Goal: Task Accomplishment & Management: Use online tool/utility

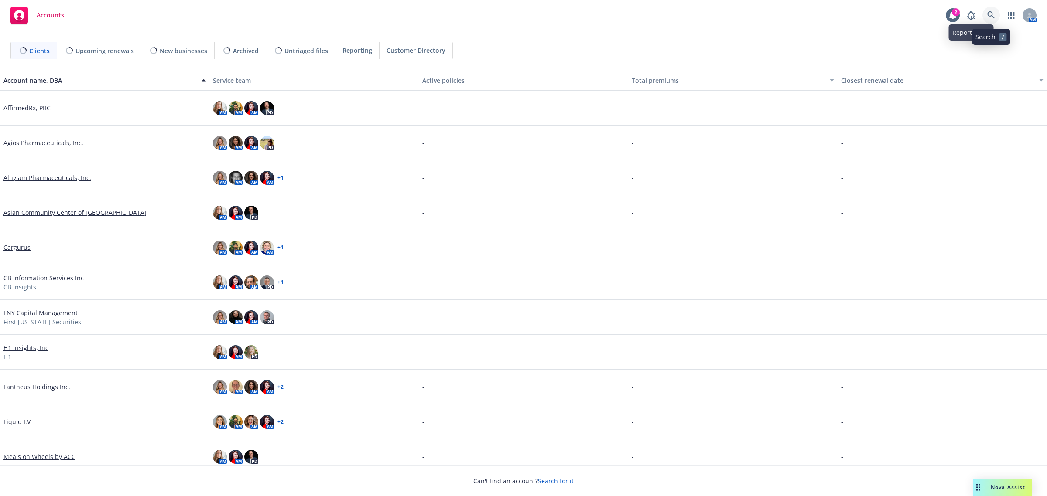
click at [985, 16] on link at bounding box center [991, 15] width 17 height 17
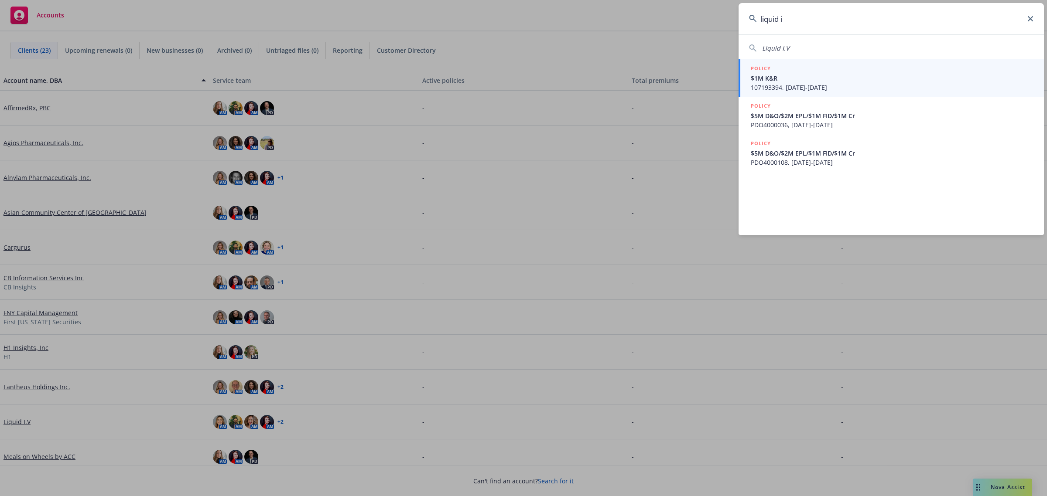
click at [832, 41] on div "Liquid I.V" at bounding box center [891, 46] width 305 height 13
click at [826, 48] on div "Liquid I.V" at bounding box center [891, 48] width 284 height 9
type input "Liquid I.V"
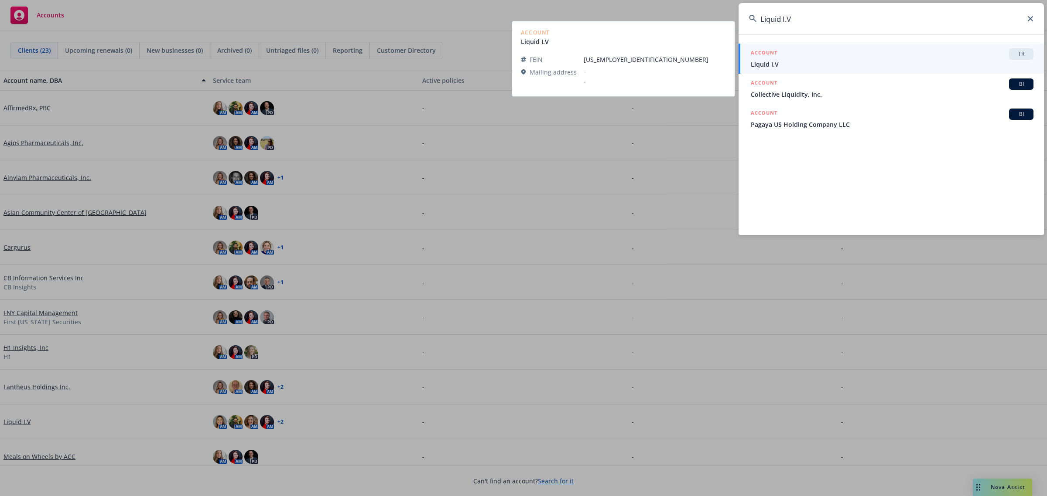
click at [816, 54] on div "ACCOUNT TR" at bounding box center [892, 53] width 283 height 11
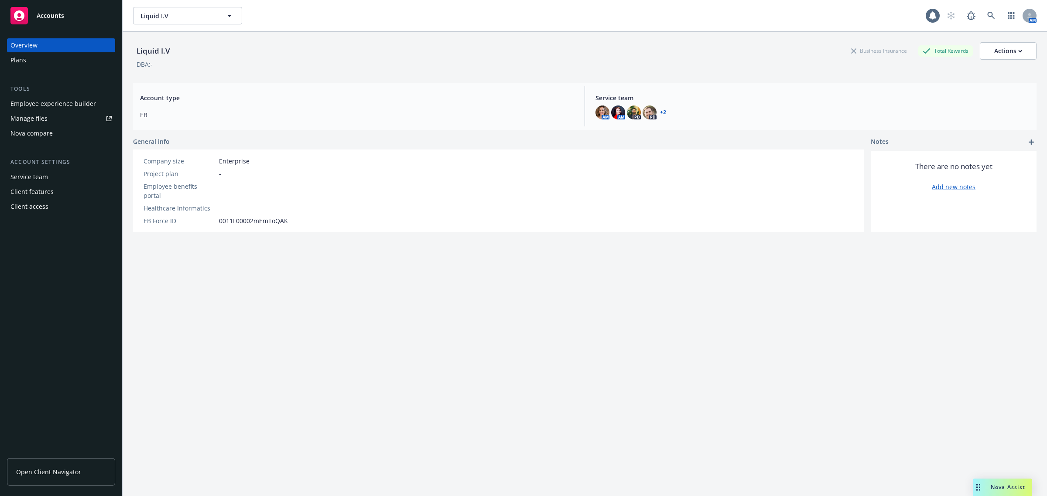
click at [34, 103] on div "Employee experience builder" at bounding box center [53, 104] width 86 height 14
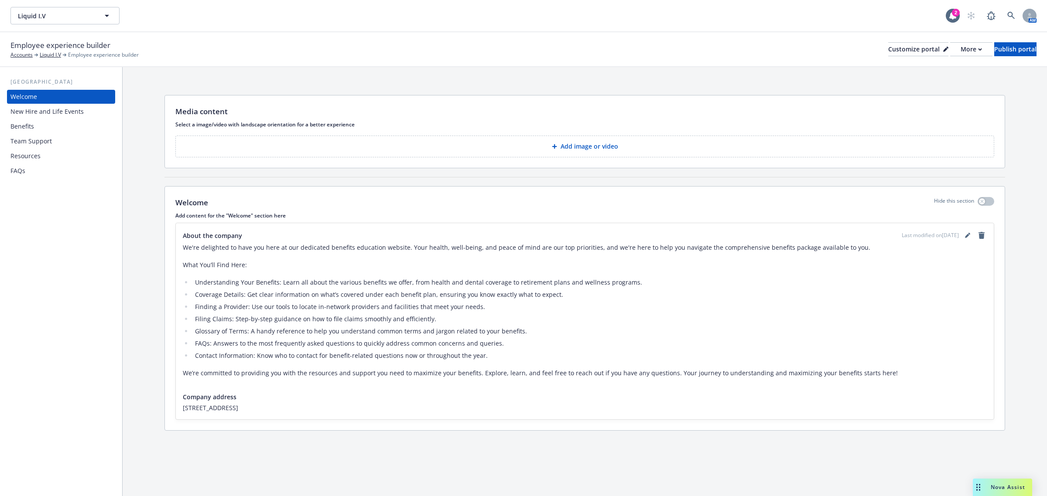
click at [32, 124] on div "Benefits" at bounding box center [22, 127] width 24 height 14
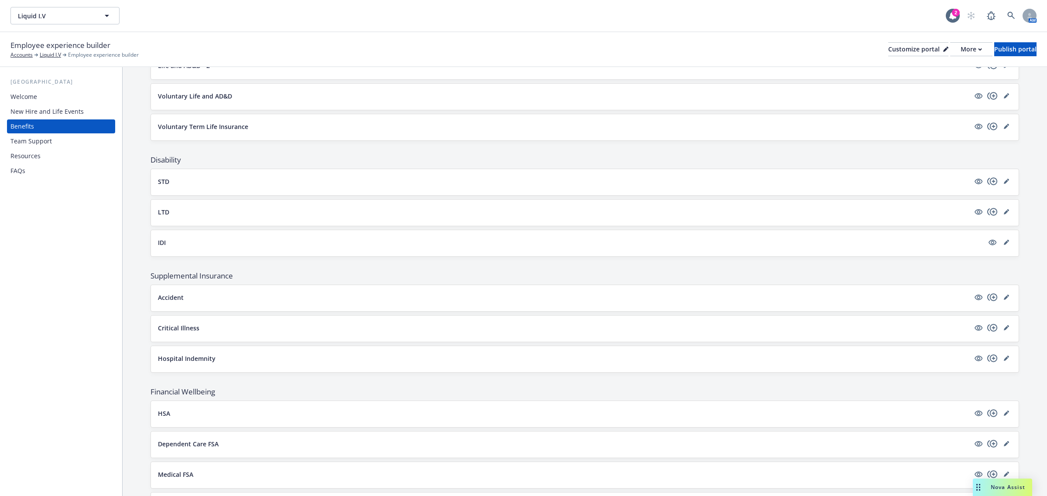
scroll to position [436, 0]
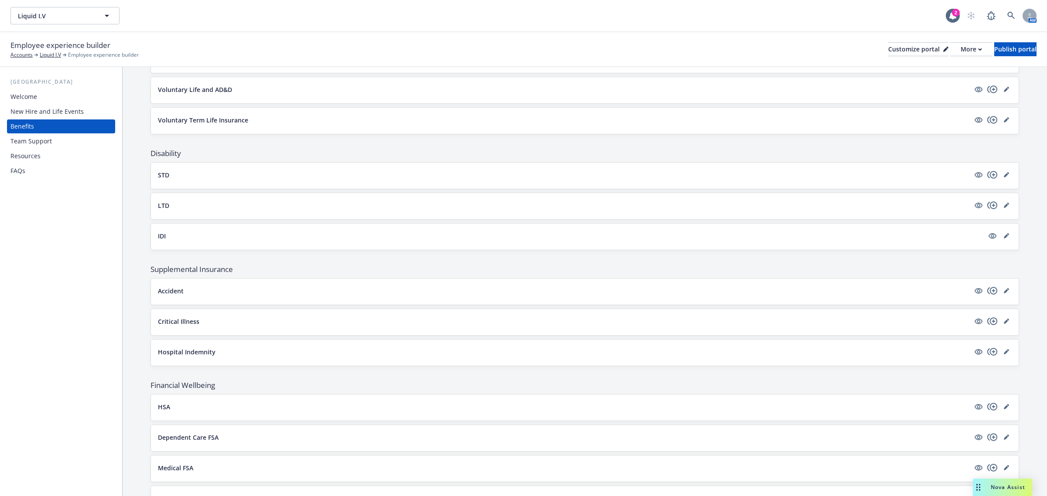
click at [192, 180] on button "STD" at bounding box center [564, 175] width 812 height 9
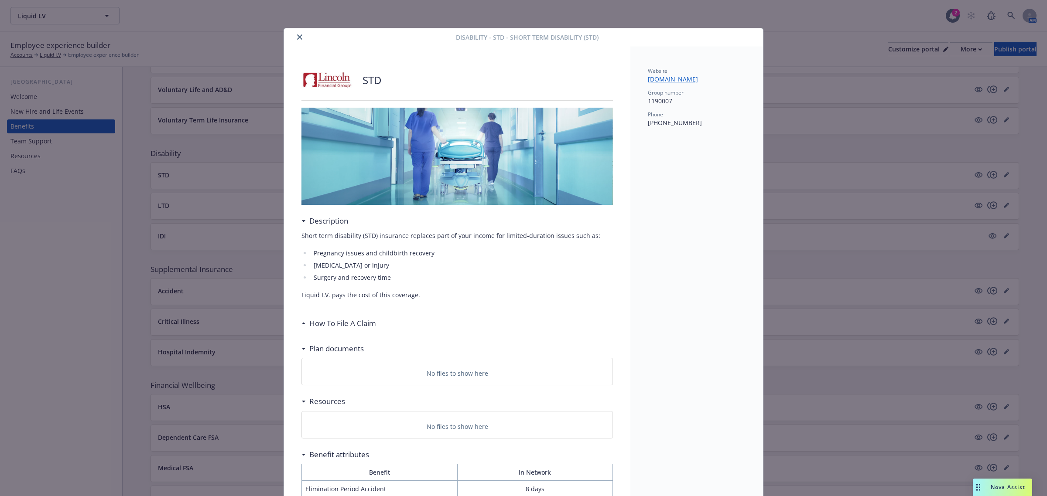
scroll to position [4, 0]
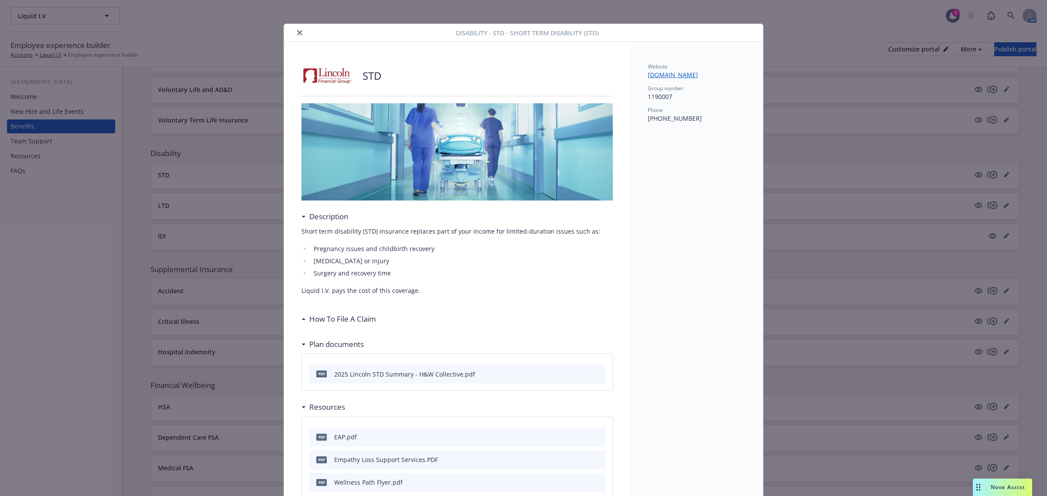
click at [294, 34] on button "close" at bounding box center [299, 32] width 10 height 10
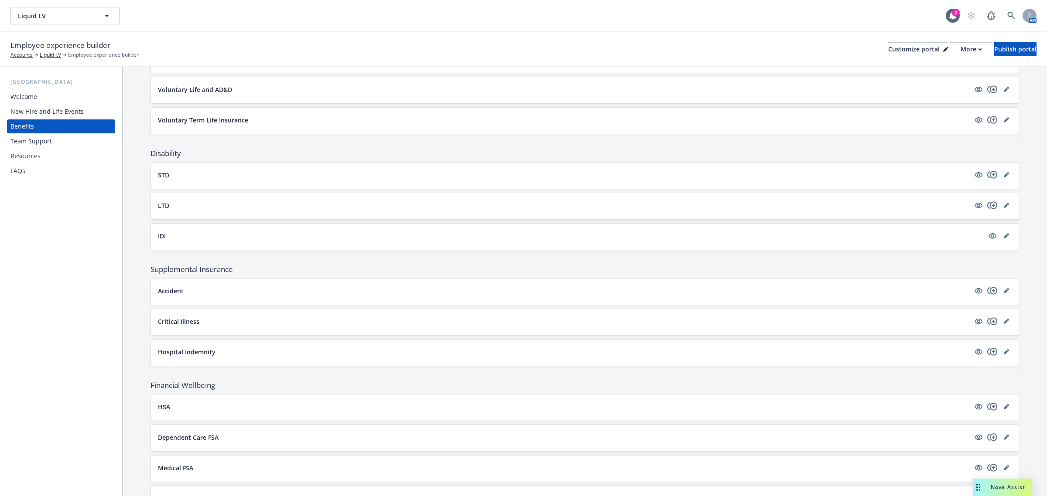
click at [171, 210] on button "LTD" at bounding box center [564, 205] width 812 height 9
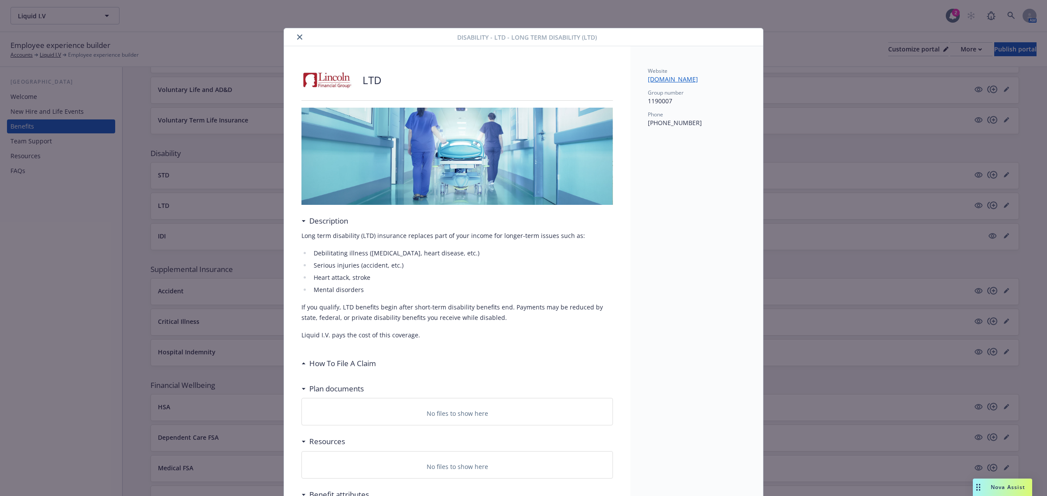
scroll to position [21, 0]
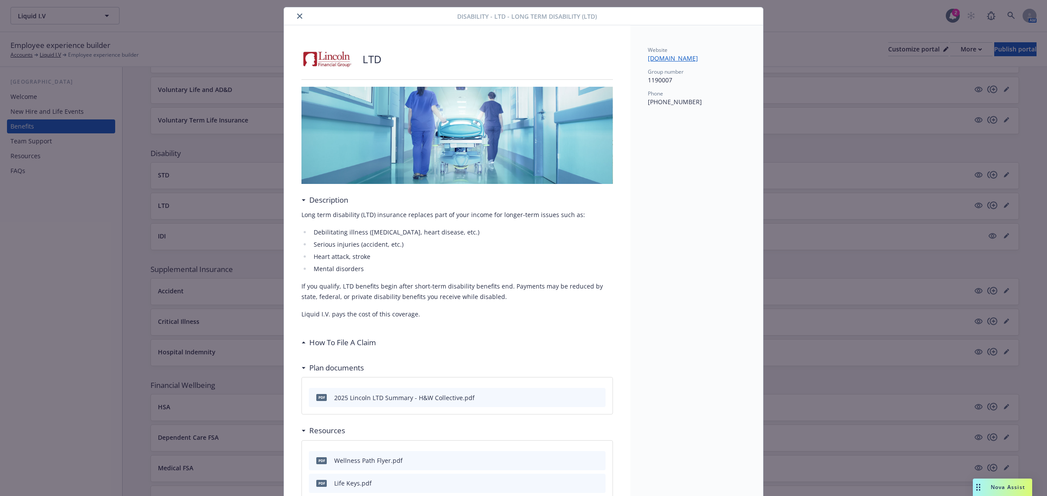
click at [297, 16] on icon "close" at bounding box center [299, 16] width 5 height 5
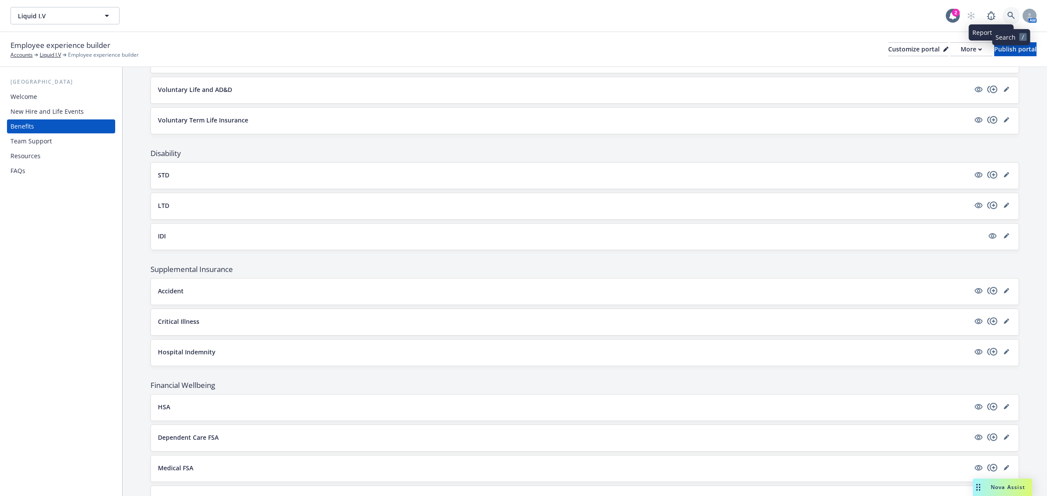
click at [1007, 12] on icon at bounding box center [1011, 16] width 8 height 8
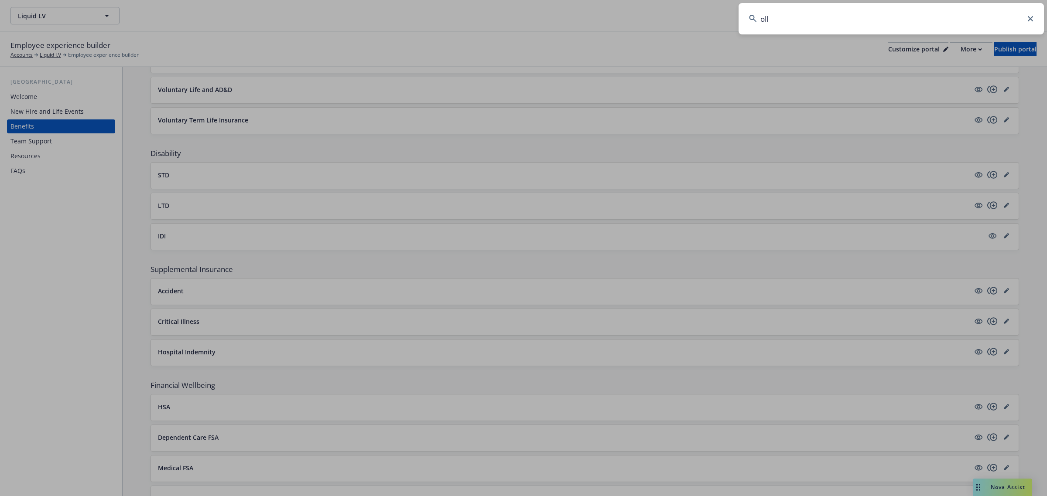
type input "olly"
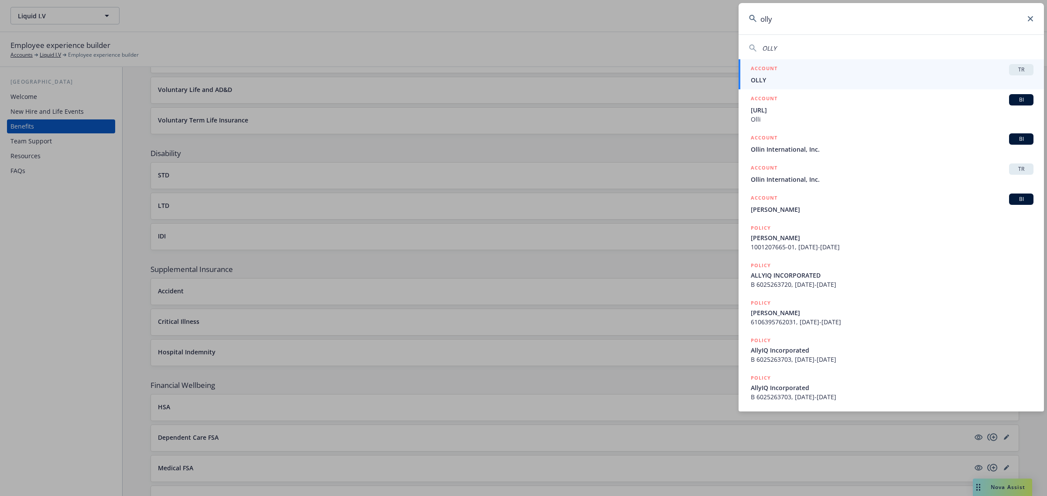
click at [921, 68] on div "ACCOUNT TR" at bounding box center [892, 69] width 283 height 11
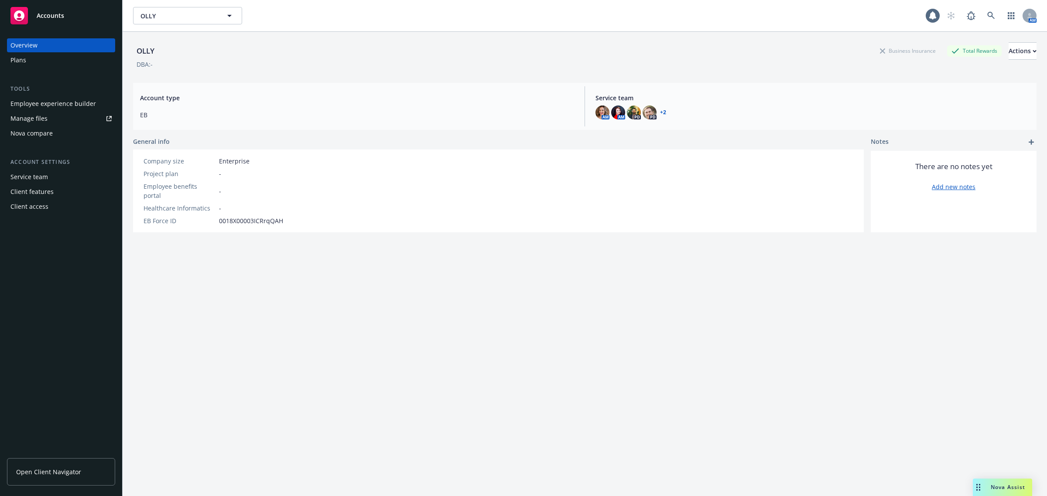
click at [75, 103] on div "Employee experience builder" at bounding box center [53, 104] width 86 height 14
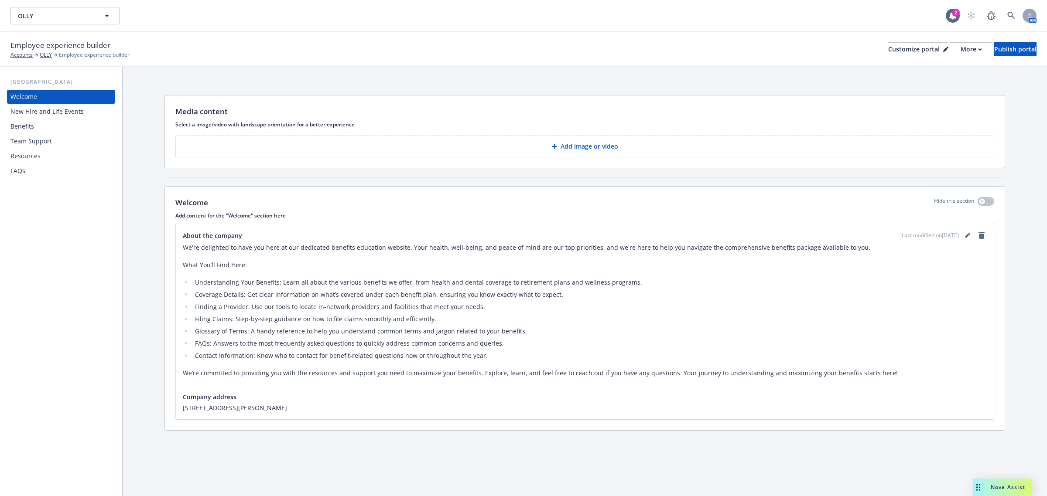
click at [40, 123] on div "Benefits" at bounding box center [60, 127] width 101 height 14
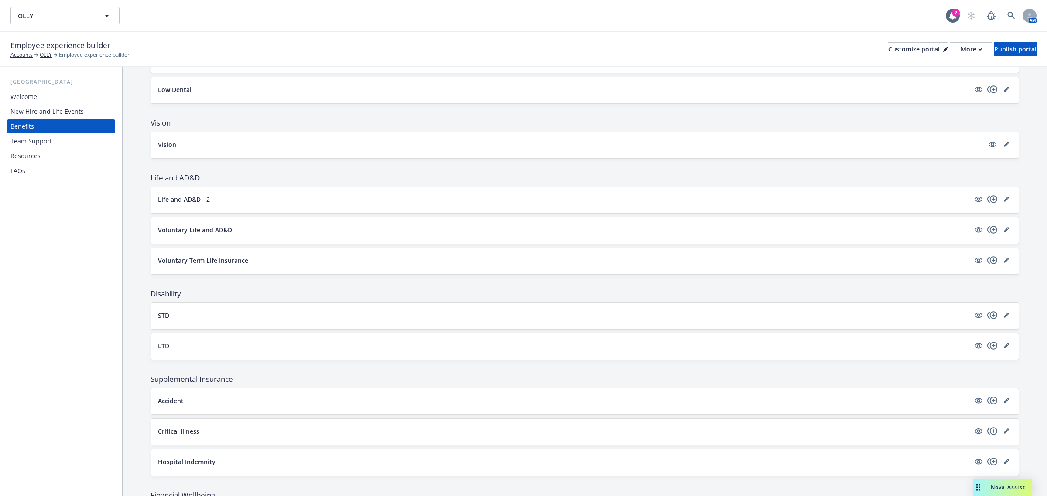
scroll to position [382, 0]
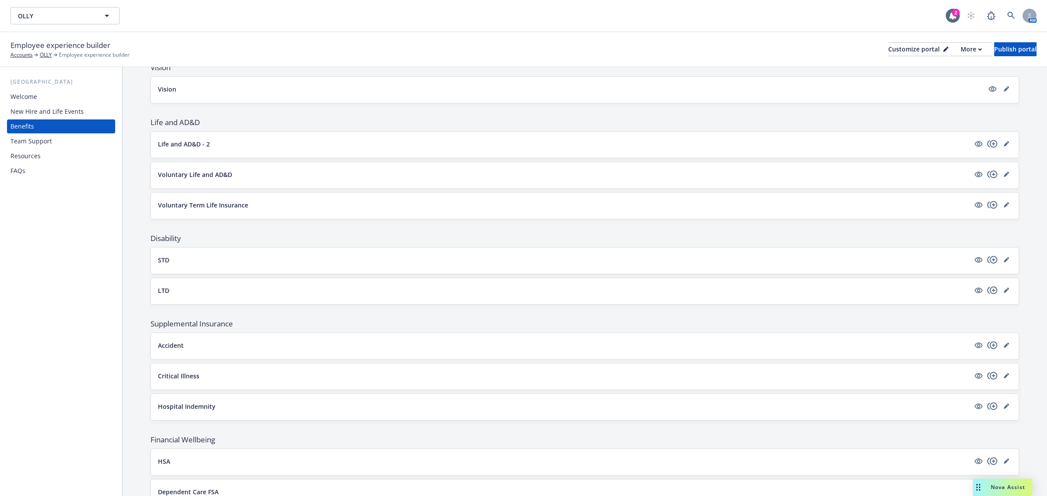
click at [201, 265] on button "STD" at bounding box center [564, 260] width 812 height 9
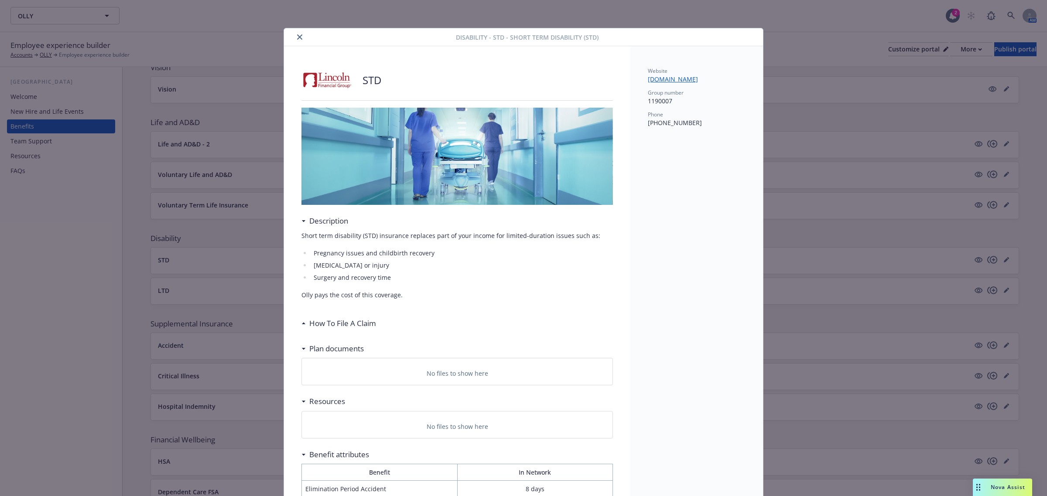
scroll to position [4, 0]
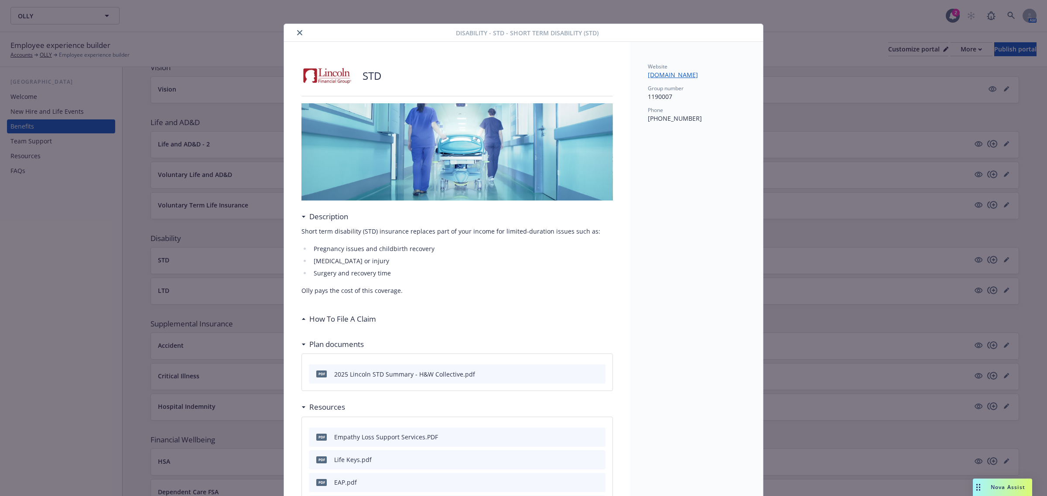
click at [294, 29] on button "close" at bounding box center [299, 32] width 10 height 10
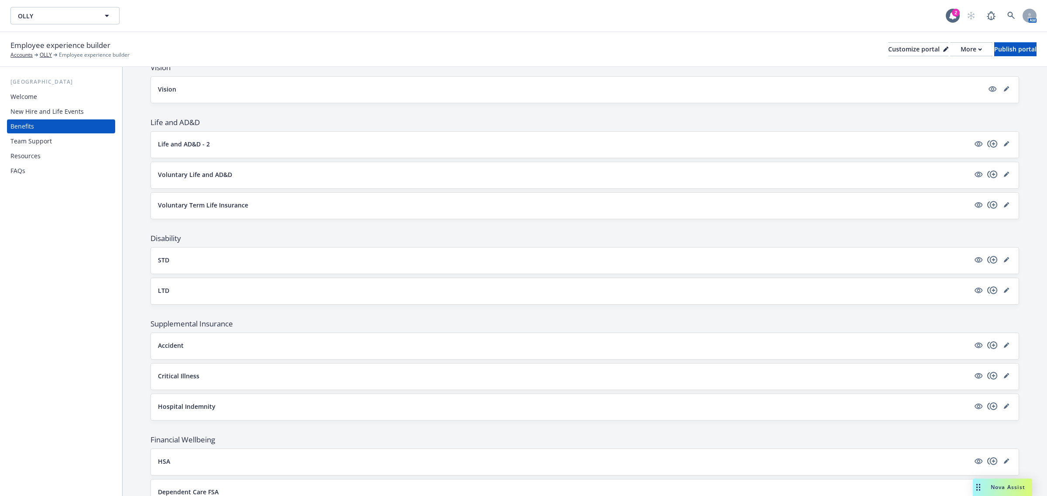
click at [208, 287] on div "LTD" at bounding box center [585, 291] width 868 height 26
click at [188, 296] on div "LTD" at bounding box center [585, 290] width 854 height 10
drag, startPoint x: 153, startPoint y: 291, endPoint x: 157, endPoint y: 291, distance: 4.4
click at [155, 291] on div "LTD" at bounding box center [585, 291] width 868 height 26
click at [157, 291] on div "LTD" at bounding box center [585, 291] width 868 height 26
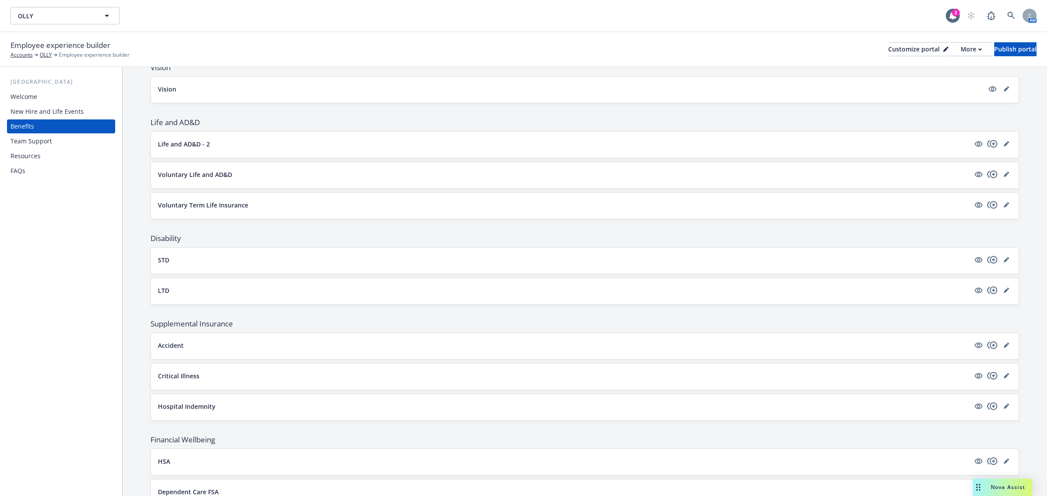
click at [161, 292] on p "LTD" at bounding box center [163, 290] width 11 height 9
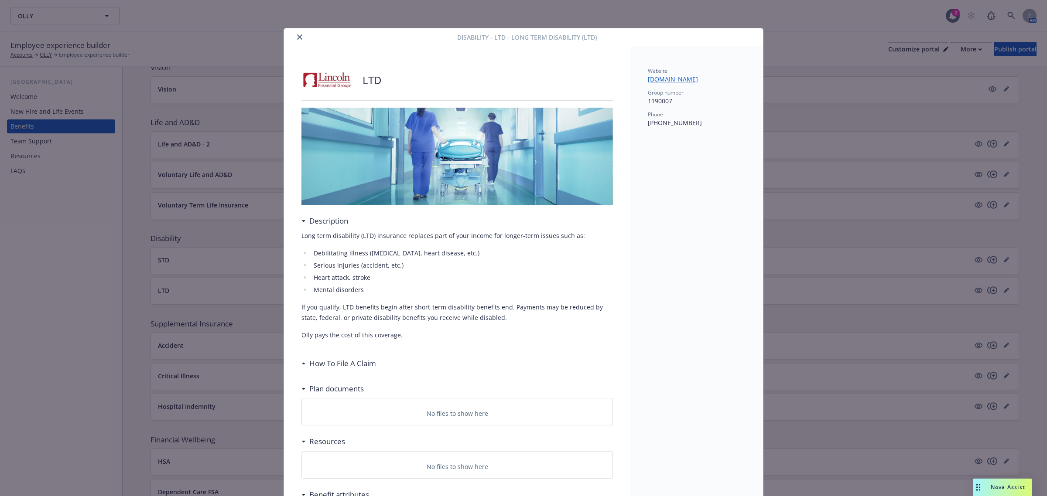
scroll to position [21, 0]
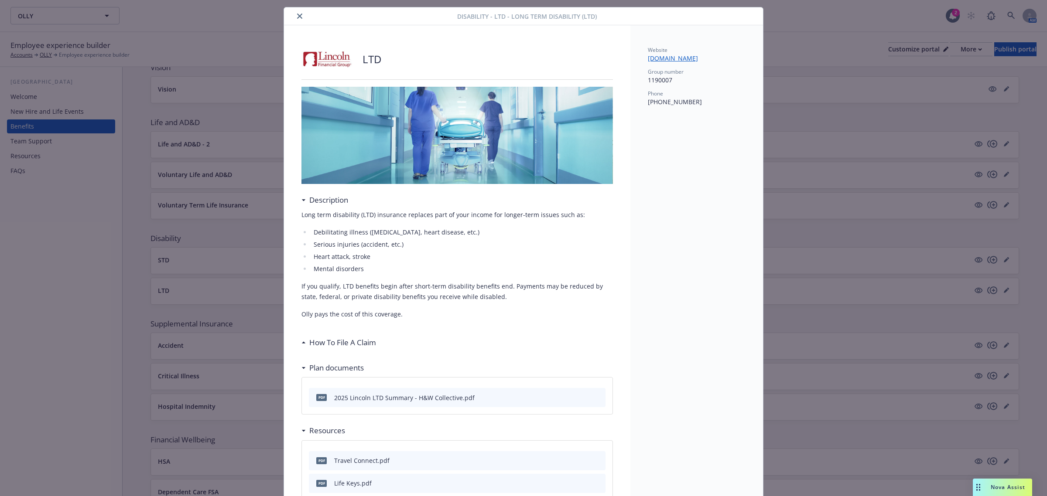
click at [297, 14] on icon "close" at bounding box center [299, 16] width 5 height 5
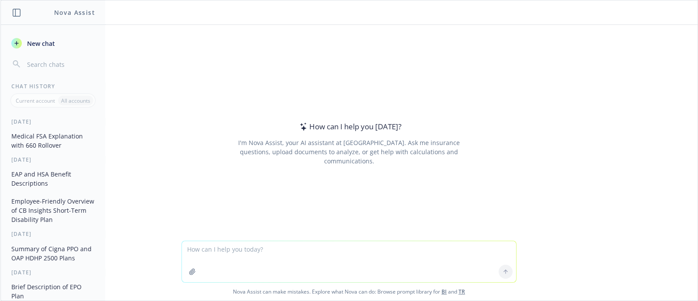
click at [302, 250] on textarea at bounding box center [349, 261] width 334 height 41
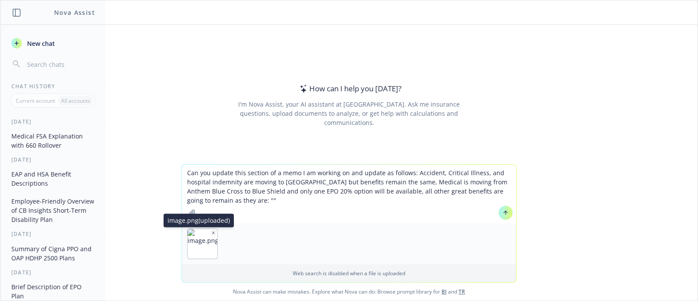
click at [211, 230] on icon "button" at bounding box center [213, 232] width 4 height 4
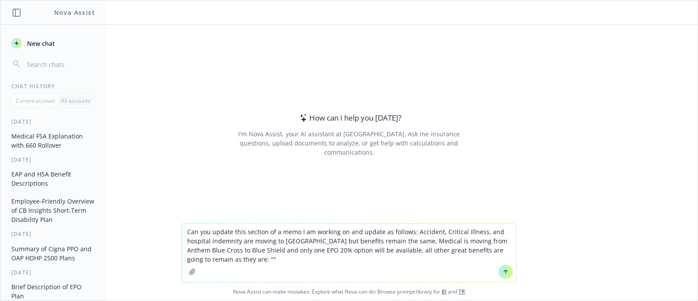
click at [222, 260] on textarea "Can you update this section of a memo I am working on and update as follows: Ac…" at bounding box center [349, 252] width 334 height 58
click at [216, 261] on textarea "Can you update this section of a memo I am working on and update as follows: Ac…" at bounding box center [349, 252] width 334 height 58
paste textarea
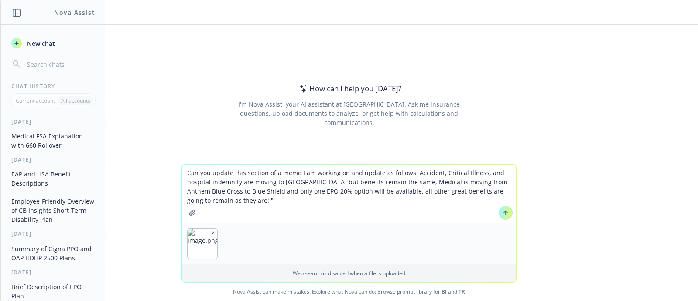
type textarea "Can you update this section of a memo I am working on and update as follows: Ac…"
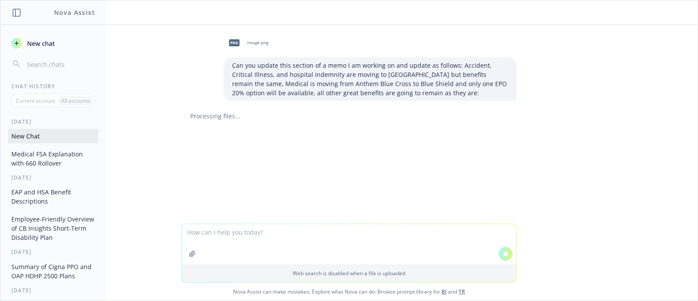
click at [191, 253] on icon "button" at bounding box center [192, 253] width 6 height 6
click at [254, 225] on textarea at bounding box center [349, 244] width 334 height 40
paste textarea "Liquid I.V. has reviewed all benefit programs to bring together a comprehensive…"
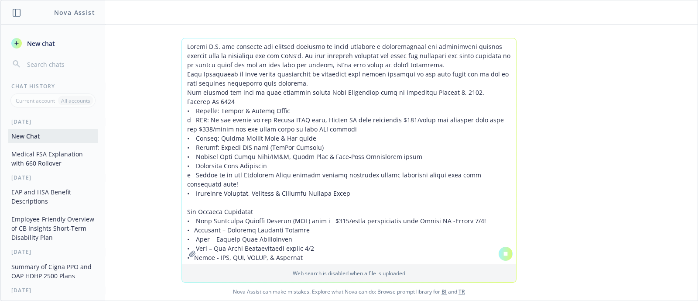
scroll to position [6, 0]
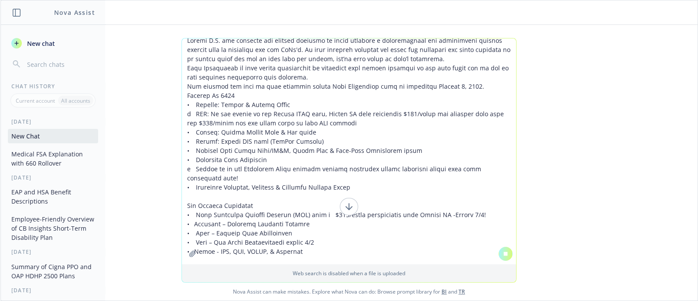
click at [440, 250] on textarea at bounding box center [349, 151] width 334 height 226
type textarea "Liquid I.V. has reviewed all benefit programs to bring together a comprehensive…"
click at [347, 208] on icon at bounding box center [349, 206] width 10 height 10
click at [238, 229] on textarea at bounding box center [349, 151] width 334 height 226
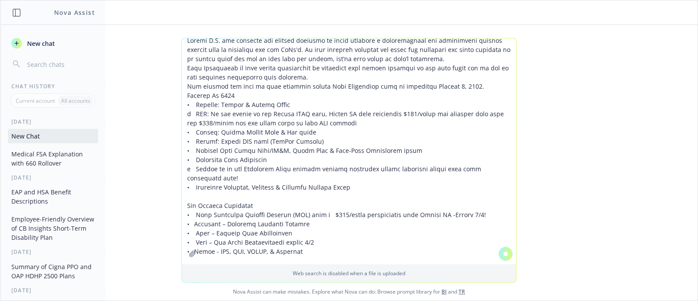
drag, startPoint x: 303, startPoint y: 249, endPoint x: 158, endPoint y: -11, distance: 297.1
click at [158, 0] on html "Nova Assist New chat Chat History Current account All accounts Today New Chat M…" at bounding box center [349, 150] width 698 height 301
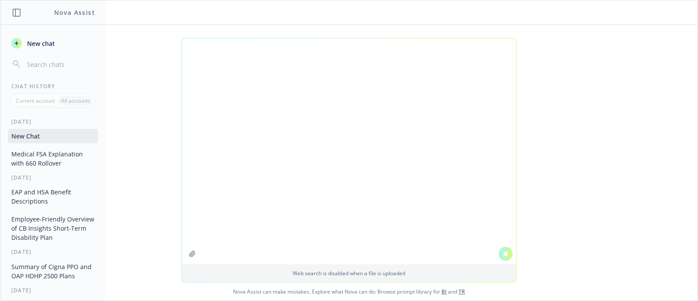
scroll to position [0, 0]
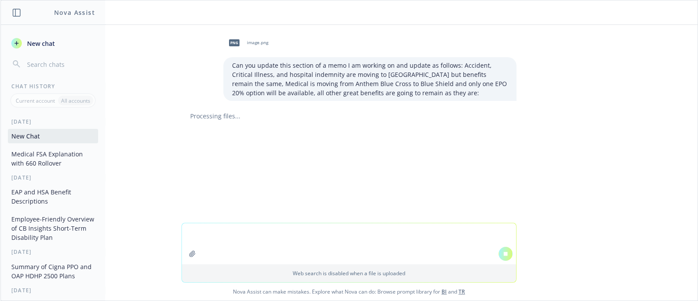
click at [491, 147] on div at bounding box center [348, 150] width 683 height 10
click at [31, 137] on button "New Chat" at bounding box center [53, 136] width 90 height 14
click at [491, 254] on button at bounding box center [506, 253] width 14 height 14
click at [243, 236] on textarea at bounding box center [349, 243] width 334 height 41
paste textarea "Liquid I.V. has reviewed all benefit programs to bring together a comprehensive…"
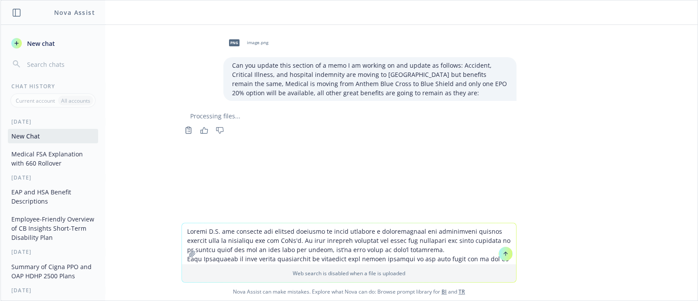
scroll to position [16, 0]
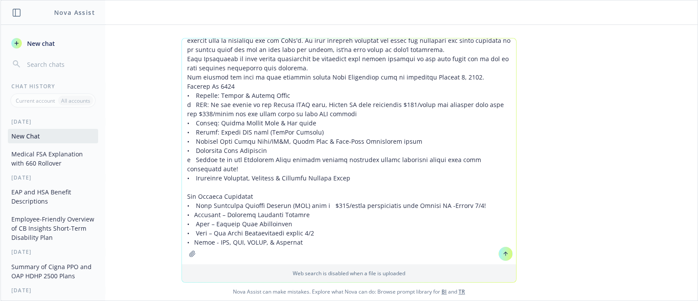
type textarea "Liquid I.V. has reviewed all benefit programs to bring together a comprehensive…"
click at [491, 253] on button at bounding box center [506, 253] width 14 height 14
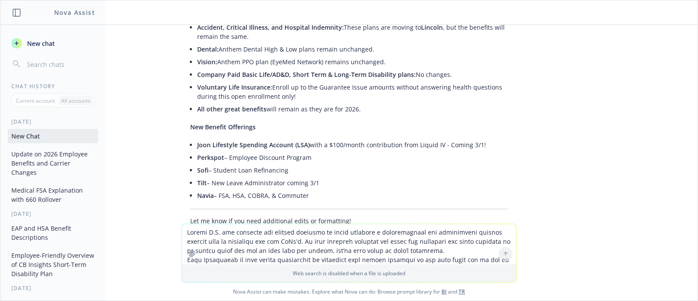
scroll to position [472, 0]
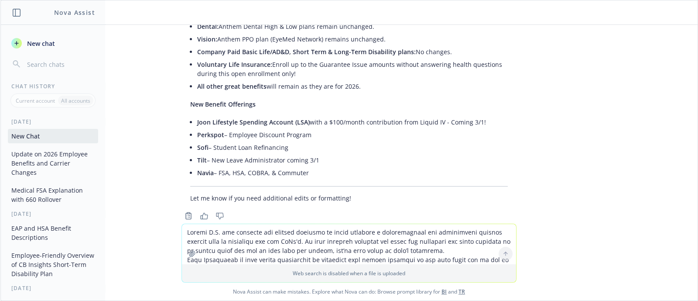
click at [255, 236] on textarea at bounding box center [349, 244] width 334 height 40
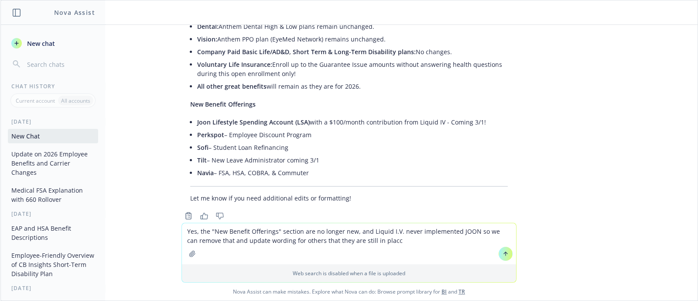
type textarea "Yes, the "New Benefit Offerings" section are no longer new, and Liquid I.V. nev…"
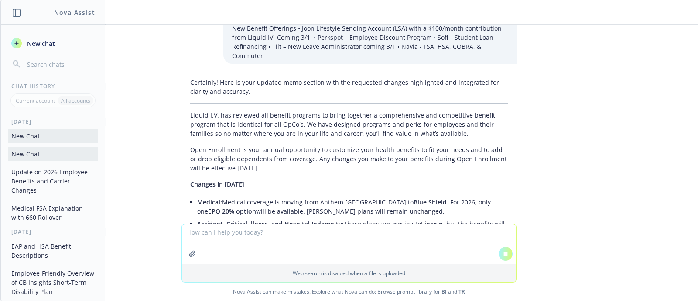
scroll to position [510, 0]
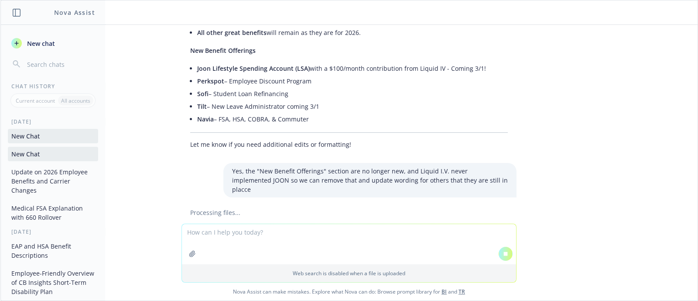
click at [27, 153] on button "New Chat" at bounding box center [53, 154] width 90 height 14
click at [33, 134] on button "New Chat" at bounding box center [53, 136] width 90 height 14
click at [61, 187] on button "Update on 2026 Employee Benefits and Carrier Changes" at bounding box center [53, 180] width 90 height 33
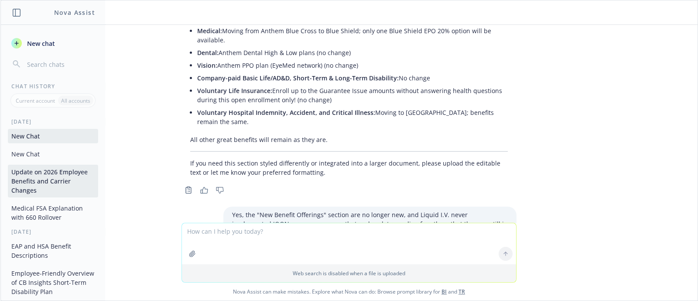
scroll to position [689, 0]
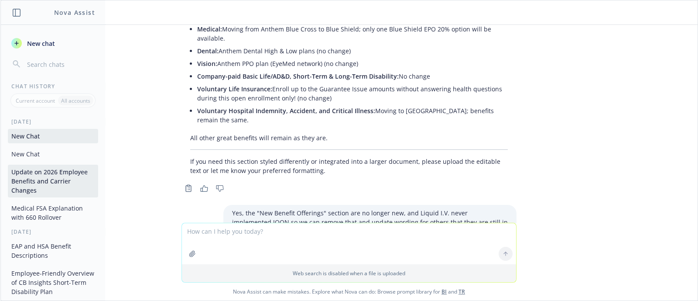
click at [43, 137] on button "New Chat" at bounding box center [53, 136] width 90 height 14
click at [50, 150] on button "New Chat" at bounding box center [53, 154] width 90 height 14
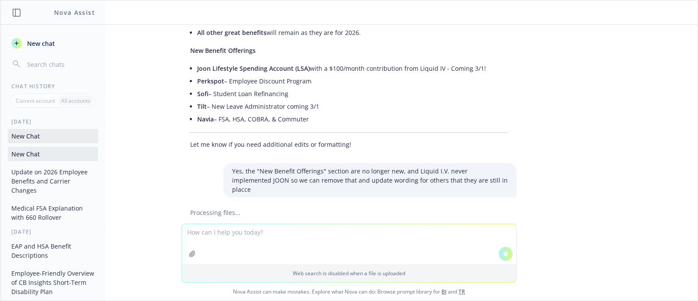
click at [393, 230] on textarea at bounding box center [349, 244] width 334 height 40
click at [24, 50] on button "New chat" at bounding box center [53, 43] width 90 height 16
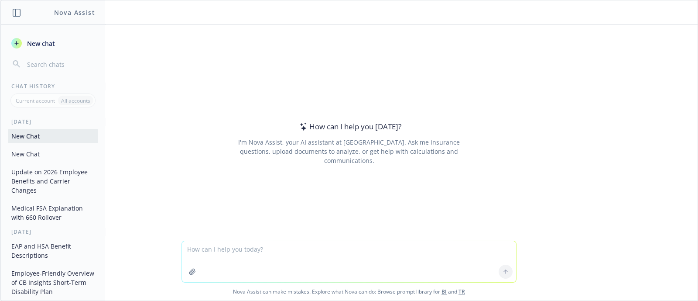
click at [250, 250] on textarea at bounding box center [349, 261] width 334 height 41
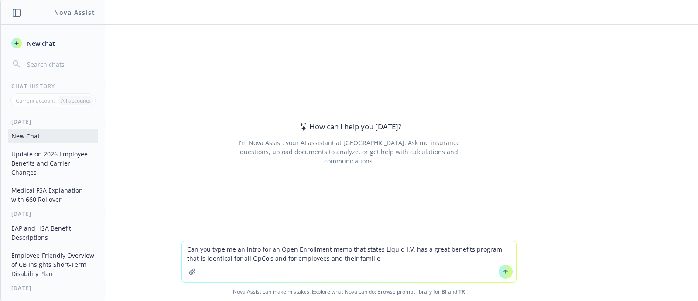
type textarea "Can you type me an intro for an Open Enrollment memo that states Liquid I.V. ha…"
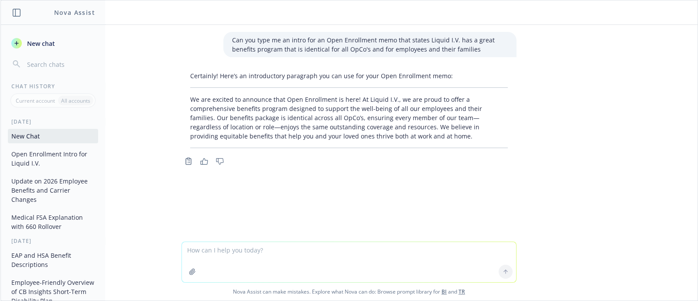
click at [40, 161] on button "Open Enrollment Intro for Liquid I.V." at bounding box center [53, 159] width 90 height 24
click at [40, 184] on button "Update on 2026 Employee Benefits and Carrier Changes" at bounding box center [53, 190] width 90 height 33
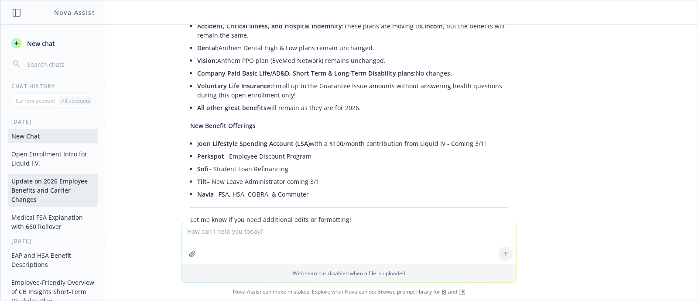
scroll to position [416, 0]
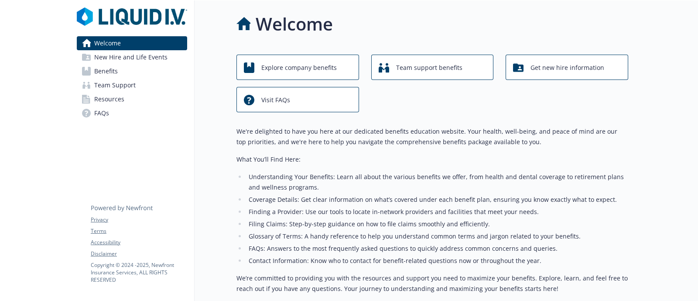
click at [139, 69] on link "Benefits" at bounding box center [132, 71] width 110 height 14
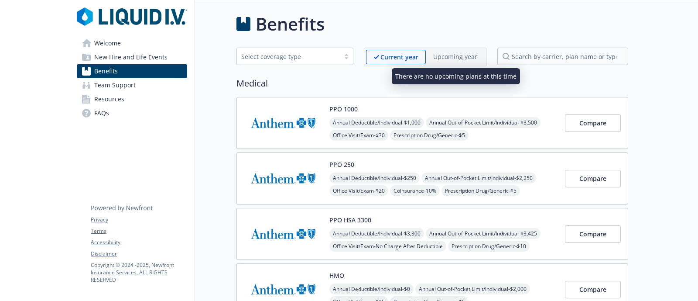
click at [451, 52] on p "Upcoming year" at bounding box center [455, 56] width 44 height 9
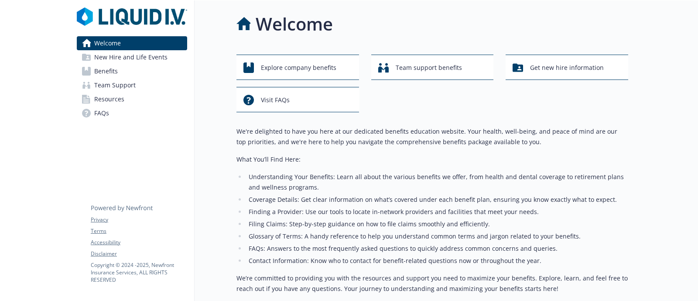
click at [395, 17] on div "Welcome" at bounding box center [432, 24] width 392 height 26
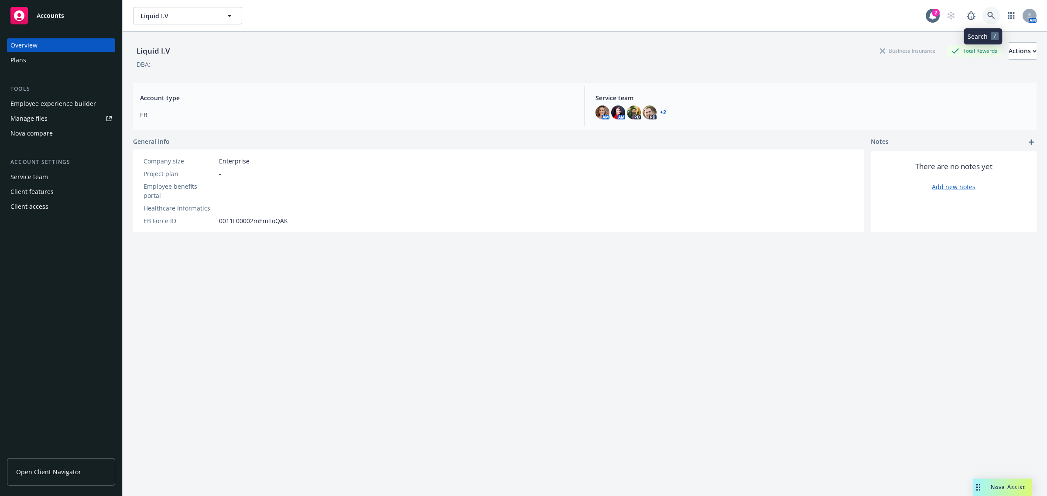
click at [987, 14] on icon at bounding box center [990, 15] width 7 height 7
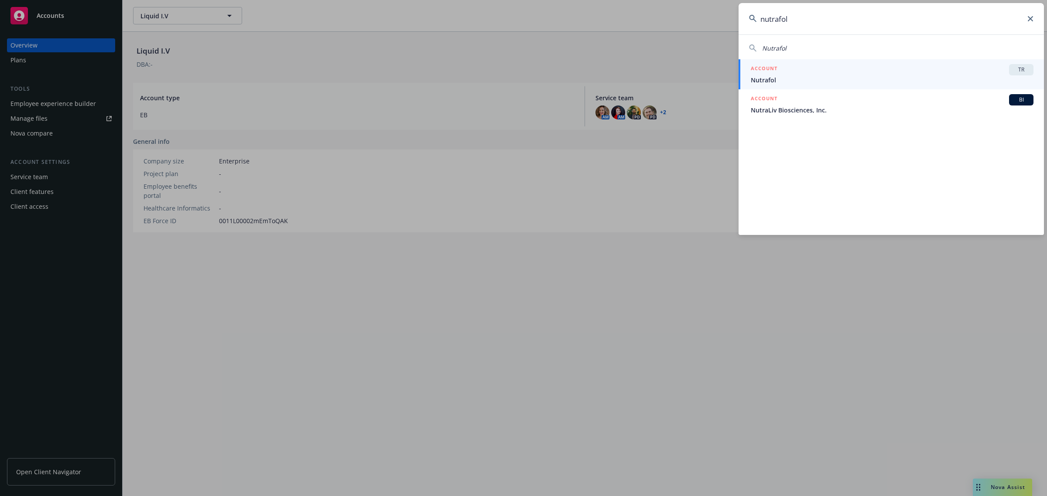
type input "nutrafol"
click at [911, 79] on span "Nutrafol" at bounding box center [892, 79] width 283 height 9
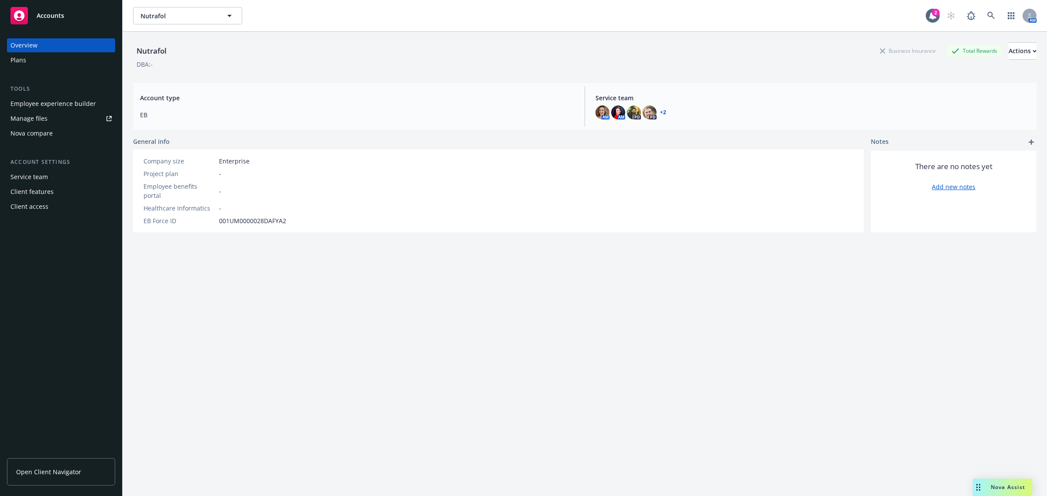
click at [68, 107] on div "Employee experience builder" at bounding box center [53, 104] width 86 height 14
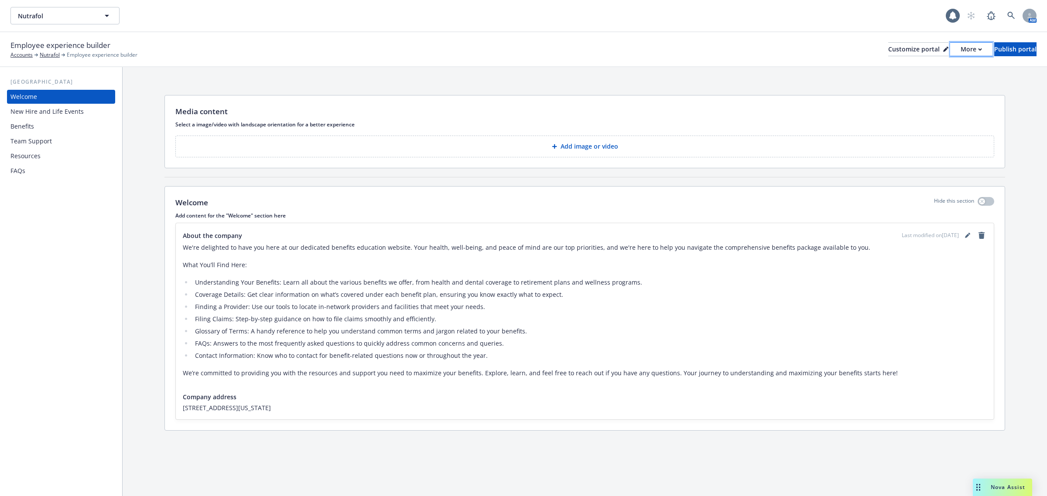
click at [961, 51] on div "More" at bounding box center [971, 49] width 21 height 13
click at [935, 83] on link "Copy portal link" at bounding box center [924, 85] width 79 height 17
click at [1006, 14] on link at bounding box center [1011, 15] width 17 height 17
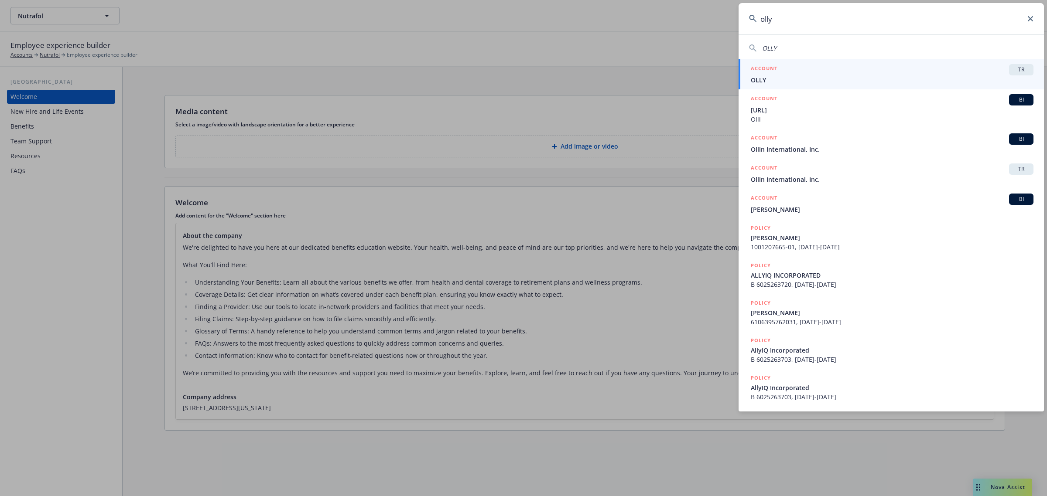
type input "olly"
click at [882, 72] on div "ACCOUNT TR" at bounding box center [892, 69] width 283 height 11
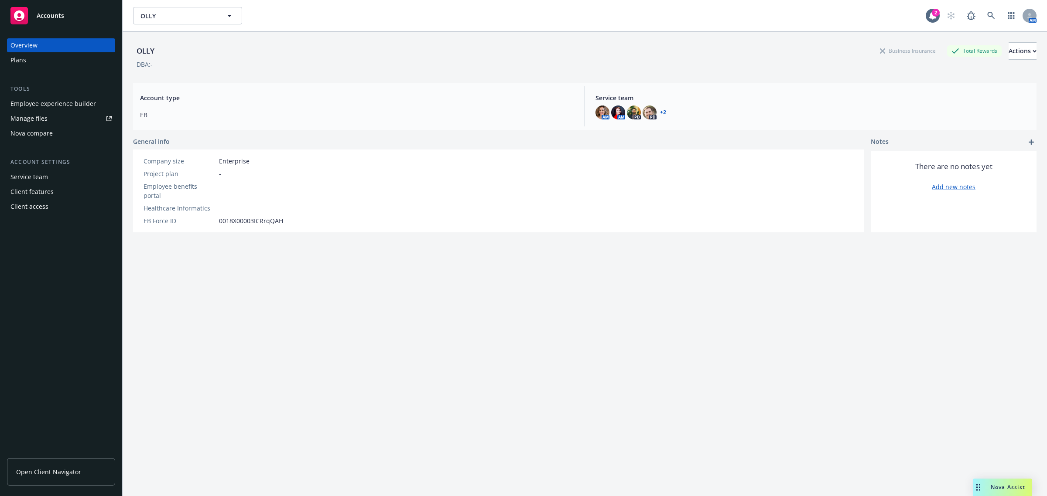
click at [72, 107] on div "Employee experience builder" at bounding box center [53, 104] width 86 height 14
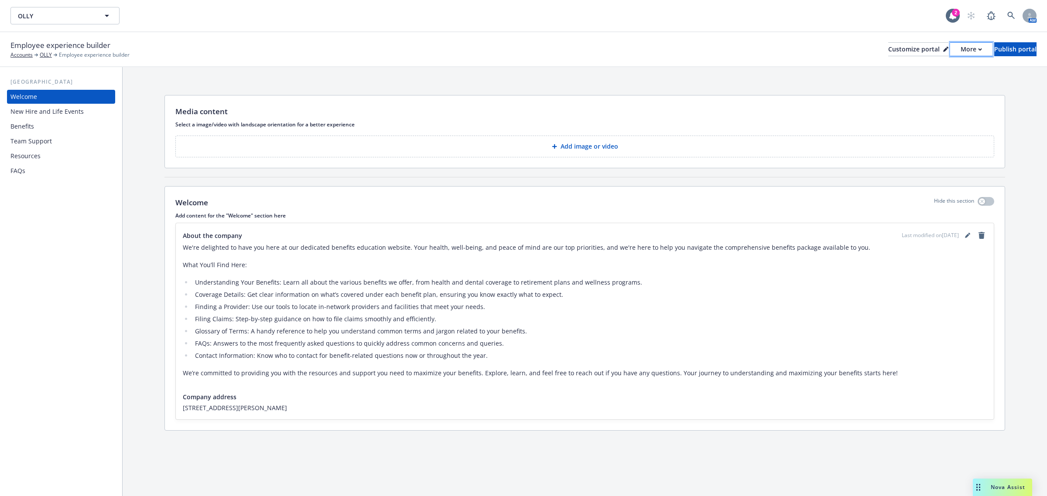
click at [950, 48] on button "More" at bounding box center [971, 49] width 42 height 14
click at [921, 64] on link "Copy preview link" at bounding box center [924, 68] width 79 height 17
click at [961, 49] on div "More" at bounding box center [971, 49] width 21 height 13
click at [939, 84] on link "Copy portal link" at bounding box center [924, 85] width 79 height 17
